Goal: Task Accomplishment & Management: Manage account settings

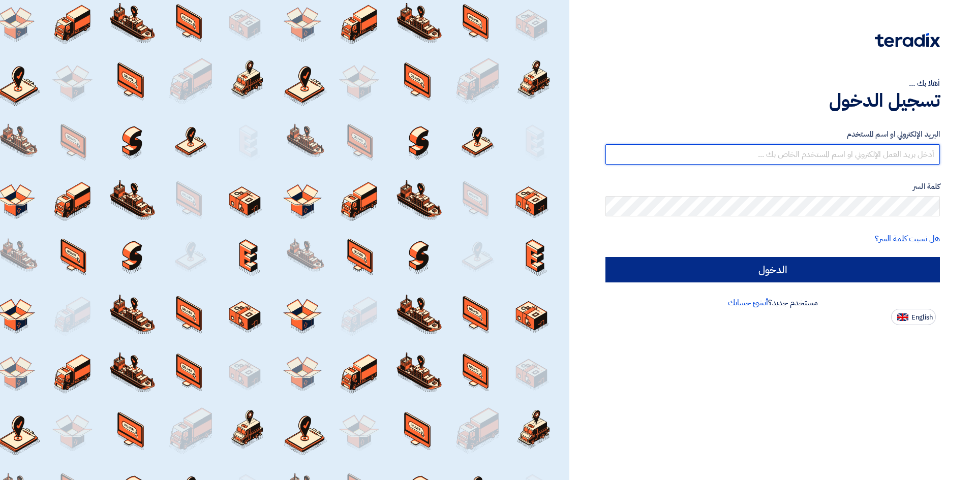
type input "[EMAIL_ADDRESS][DOMAIN_NAME]"
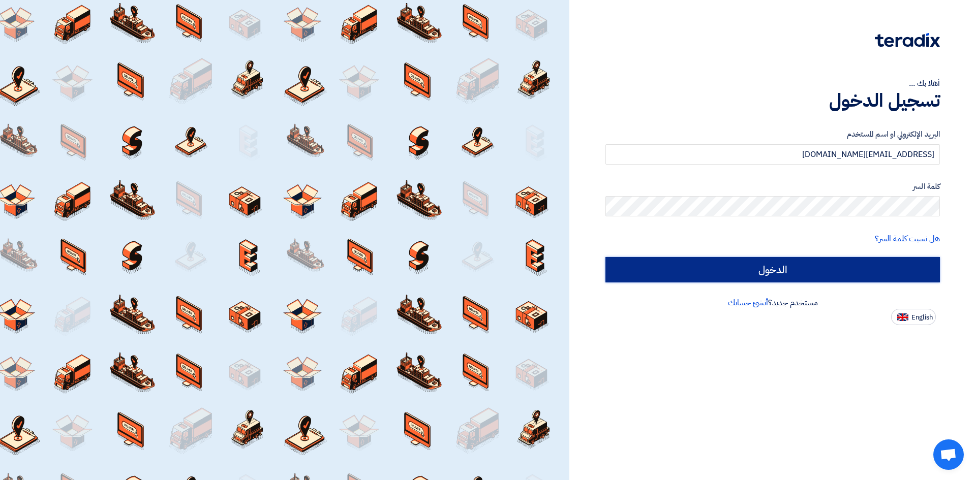
click at [627, 272] on input "الدخول" at bounding box center [772, 269] width 335 height 25
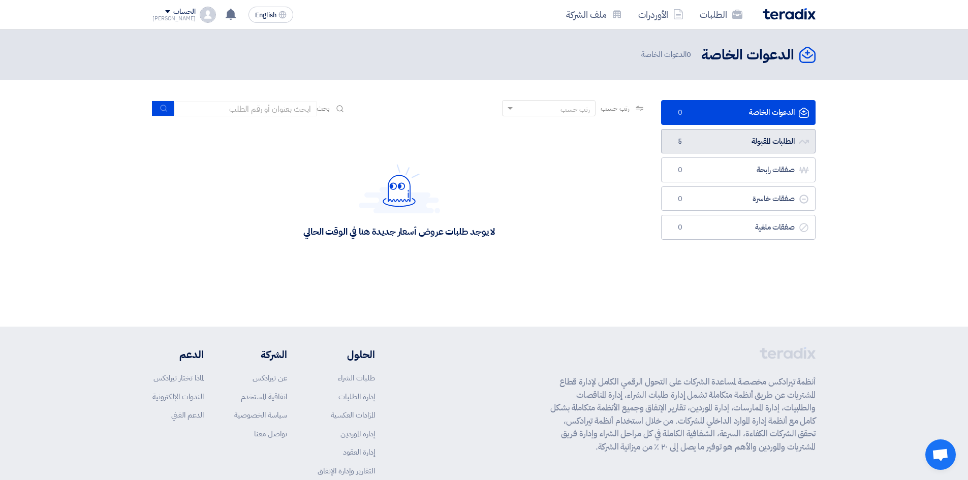
click at [704, 148] on link "الطلبات المقبولة الطلبات المقبولة 5" at bounding box center [738, 141] width 155 height 25
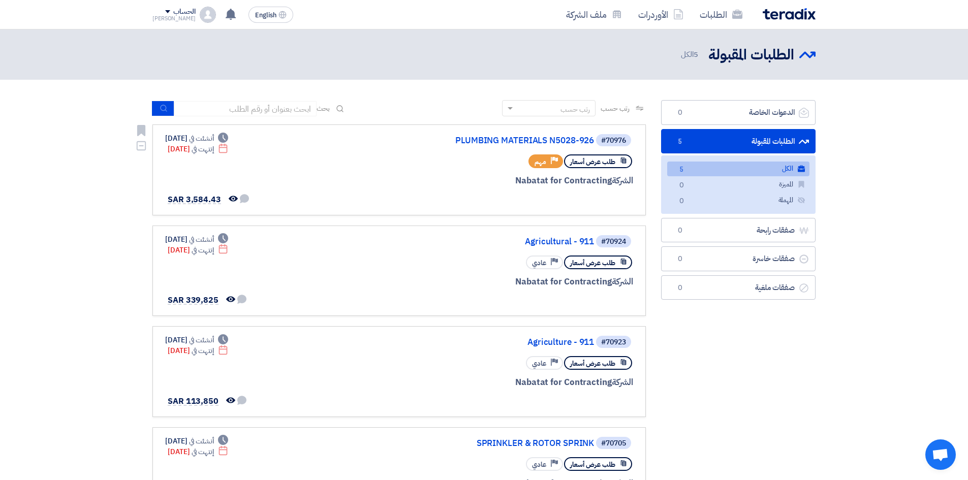
click at [551, 156] on div "Priority مهم" at bounding box center [546, 162] width 35 height 14
click at [593, 161] on span "طلب عرض أسعار" at bounding box center [592, 162] width 45 height 10
click at [596, 164] on span "طلب عرض أسعار" at bounding box center [592, 162] width 45 height 10
click at [550, 159] on div "Priority مهم" at bounding box center [546, 162] width 35 height 14
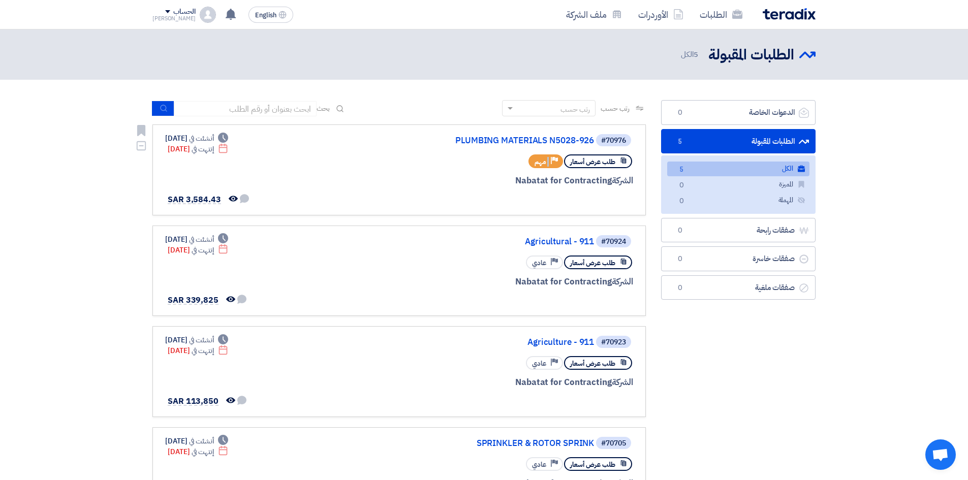
click at [550, 159] on div "Priority مهم" at bounding box center [546, 162] width 35 height 14
click at [559, 134] on div "#70976 PLUMBING MATERIALS N5028-926" at bounding box center [511, 140] width 245 height 14
click at [560, 136] on div "#70976 PLUMBING MATERIALS N5028-926" at bounding box center [511, 140] width 245 height 14
click at [560, 137] on link "PLUMBING MATERIALS N5028-926" at bounding box center [492, 140] width 203 height 9
